Goal: Task Accomplishment & Management: Manage account settings

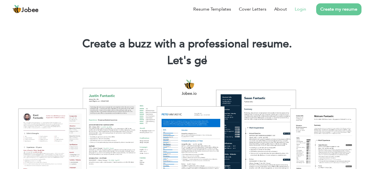
click at [302, 11] on link "Login" at bounding box center [299, 9] width 11 height 7
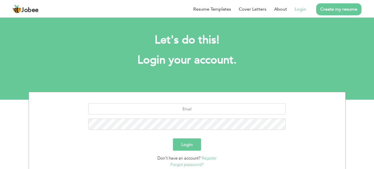
click at [29, 9] on span "Jobee" at bounding box center [29, 10] width 17 height 6
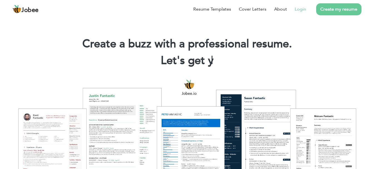
click at [304, 9] on link "Login" at bounding box center [299, 9] width 11 height 7
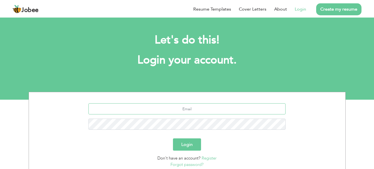
click at [194, 109] on input "text" at bounding box center [186, 108] width 197 height 11
type input "bbushra.butt1307@gmail.com"
click at [173, 138] on button "Login" at bounding box center [187, 144] width 28 height 12
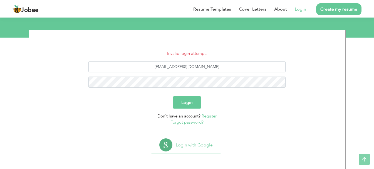
scroll to position [62, 0]
click at [195, 122] on link "Forgot password?" at bounding box center [186, 122] width 33 height 6
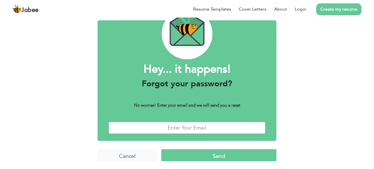
scroll to position [31, 0]
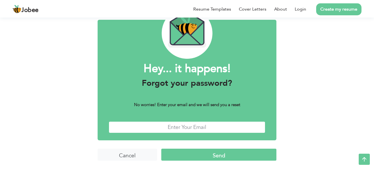
click at [197, 125] on input "text" at bounding box center [187, 127] width 156 height 12
type input "[EMAIL_ADDRESS][DOMAIN_NAME]"
click at [230, 153] on input "Send" at bounding box center [218, 154] width 115 height 12
